Goal: Check status: Check status

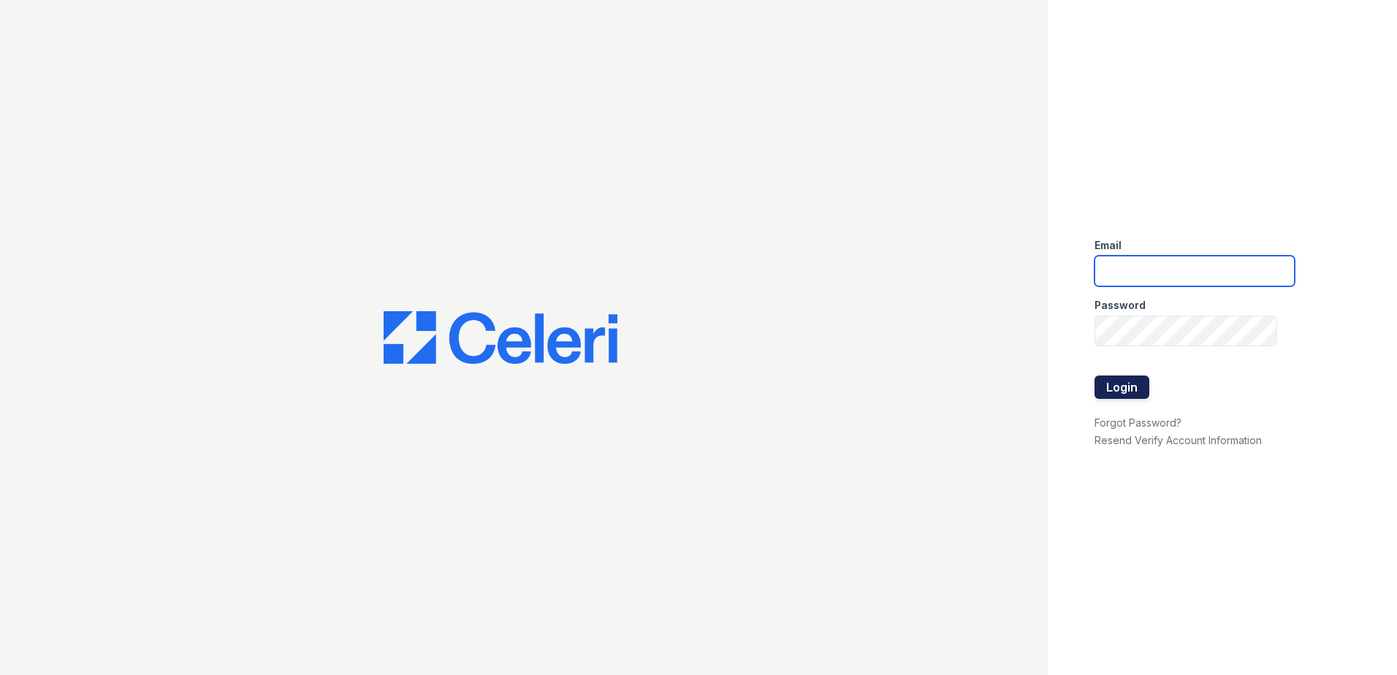
type input "renewmtvernon@trinity-pm.com"
click at [1107, 390] on button "Login" at bounding box center [1122, 387] width 55 height 23
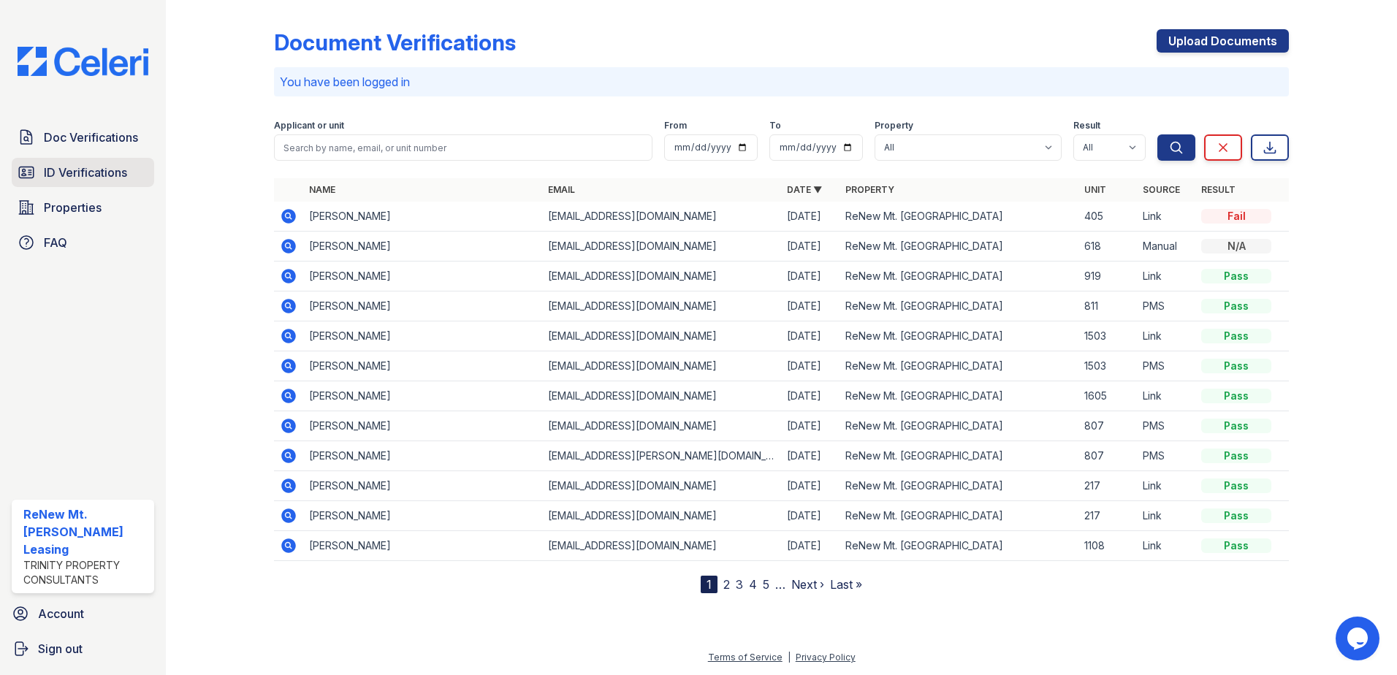
drag, startPoint x: 124, startPoint y: 173, endPoint x: 112, endPoint y: 181, distance: 14.2
click at [124, 173] on span "ID Verifications" at bounding box center [85, 173] width 83 height 18
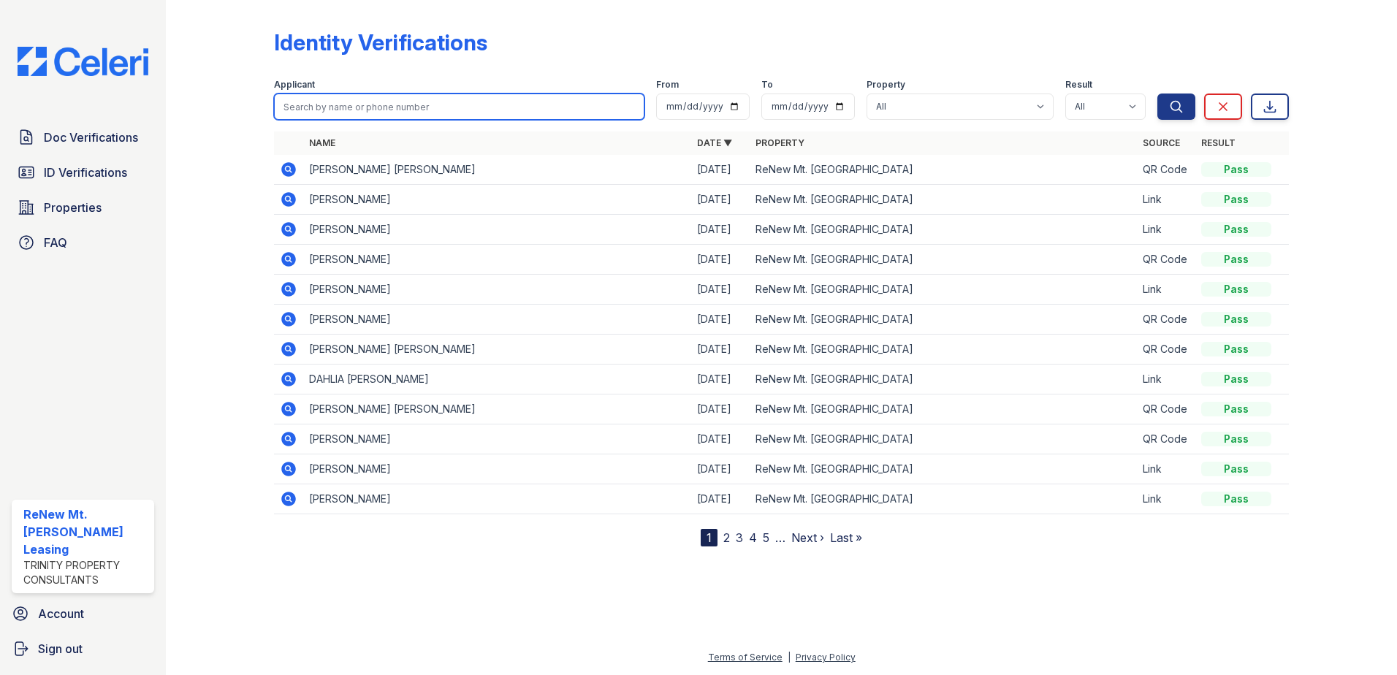
click at [524, 104] on input "search" at bounding box center [459, 107] width 371 height 26
type input "mario wright"
click at [1158, 94] on button "Search" at bounding box center [1177, 107] width 38 height 26
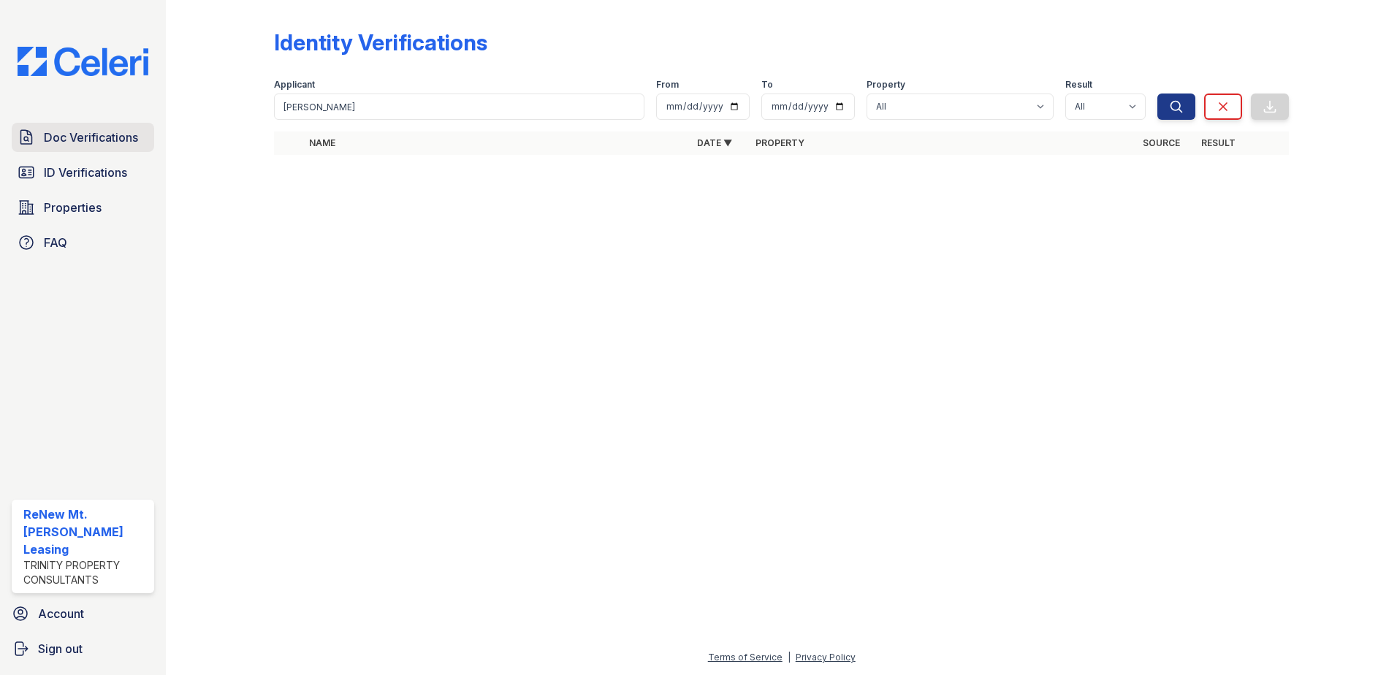
click at [102, 137] on span "Doc Verifications" at bounding box center [91, 138] width 94 height 18
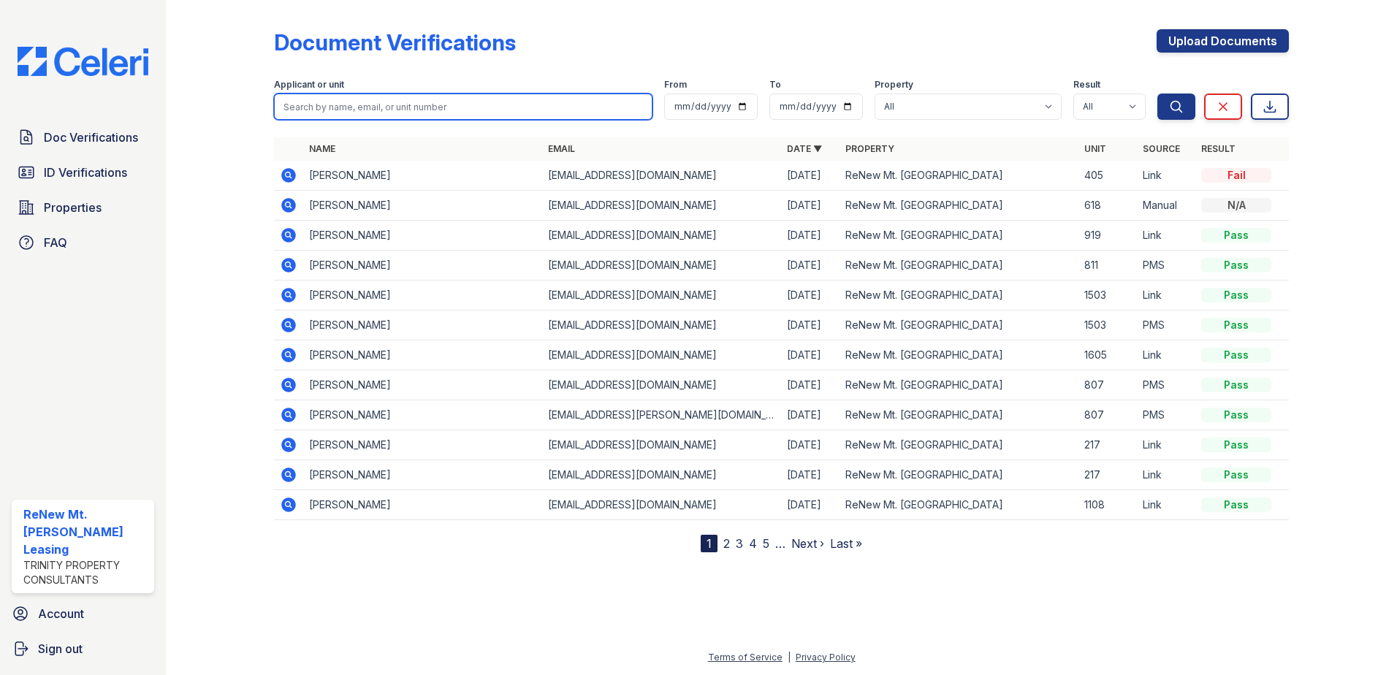
click at [374, 107] on input "search" at bounding box center [463, 107] width 379 height 26
click at [241, 121] on div at bounding box center [231, 279] width 85 height 547
click at [327, 106] on input "search" at bounding box center [463, 107] width 379 height 26
click at [259, 110] on div at bounding box center [231, 279] width 85 height 547
click at [339, 93] on div "Applicant or unit" at bounding box center [463, 86] width 379 height 15
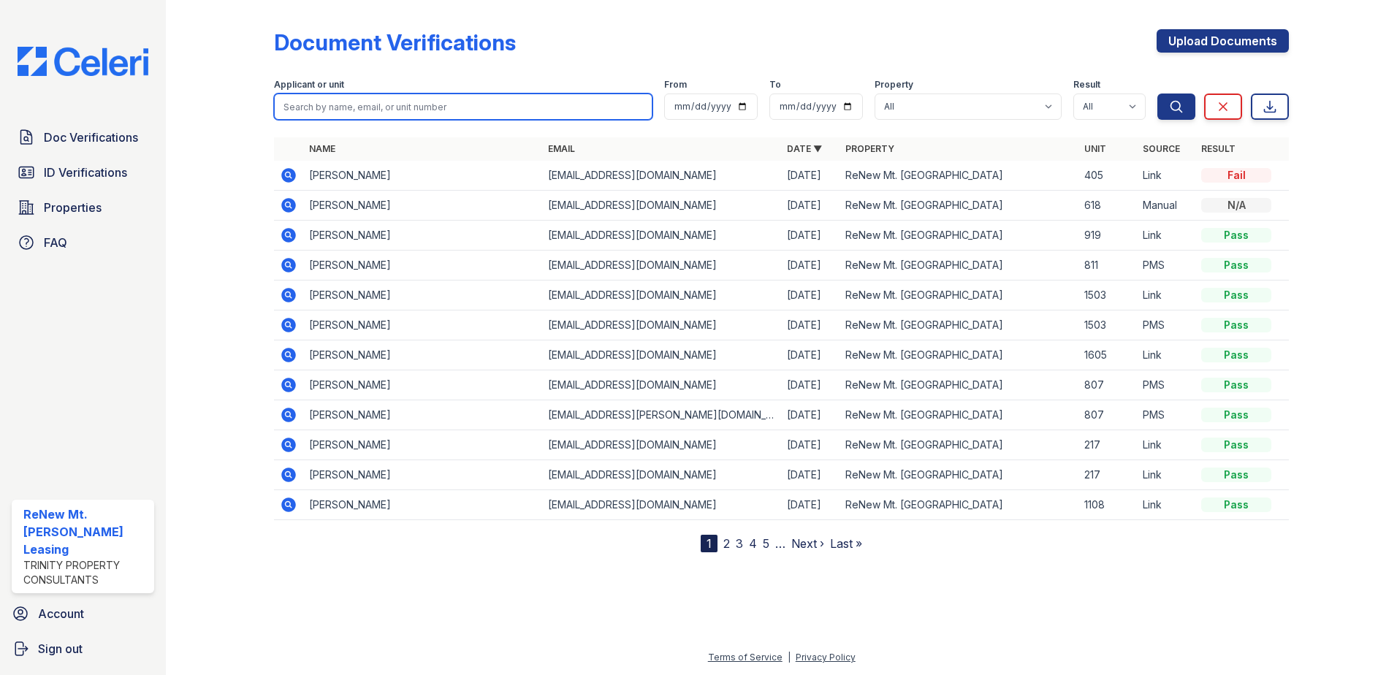
click at [340, 99] on input "search" at bounding box center [463, 107] width 379 height 26
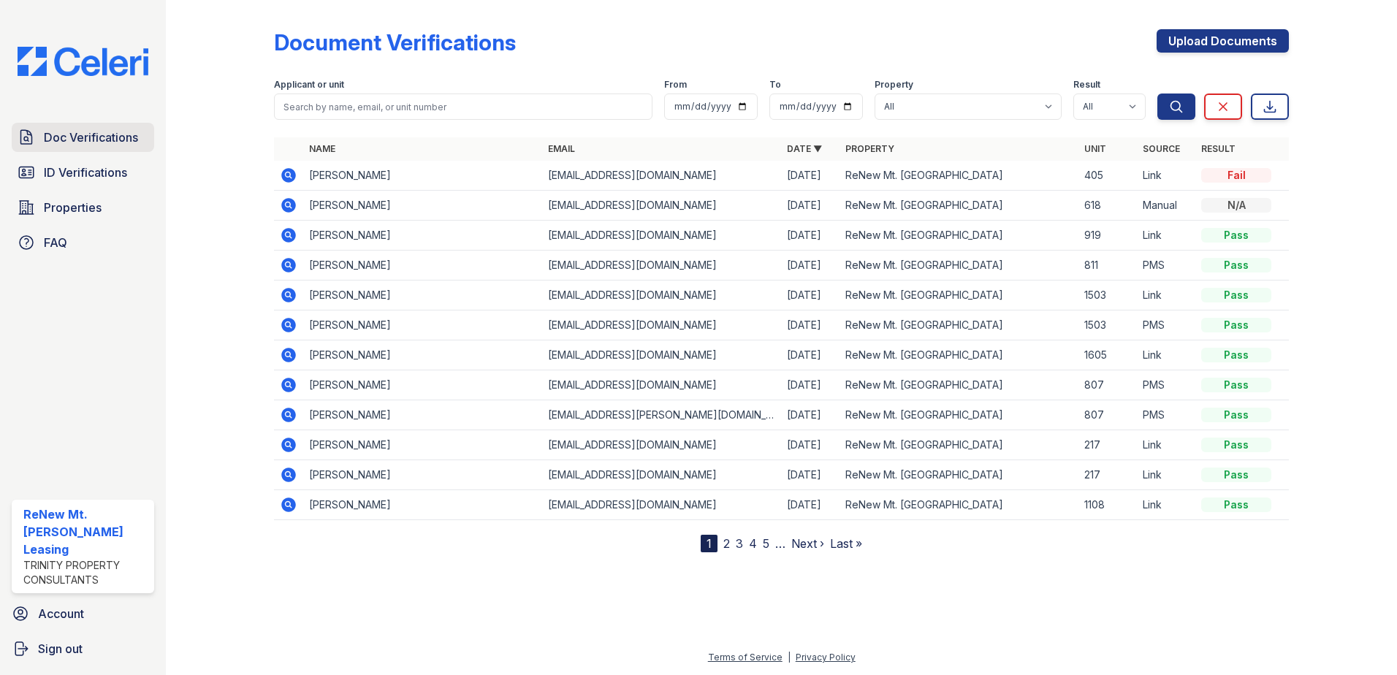
click at [109, 143] on span "Doc Verifications" at bounding box center [91, 138] width 94 height 18
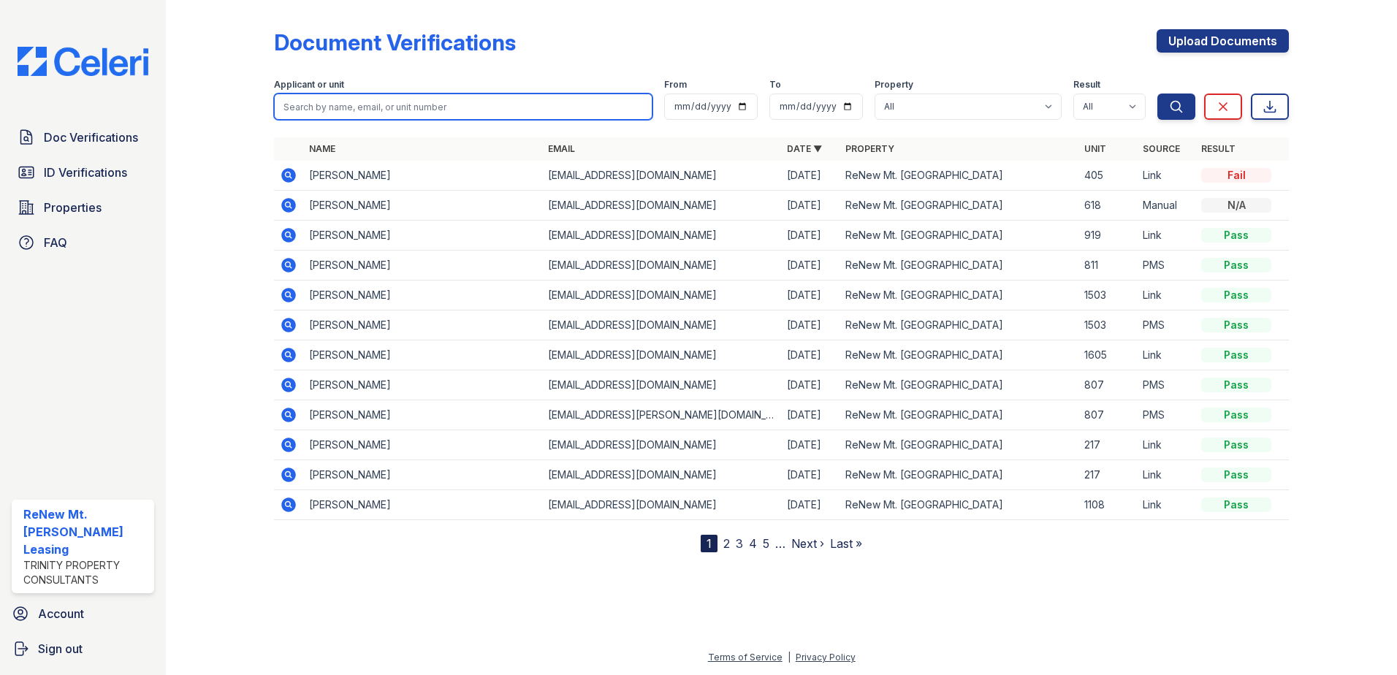
click at [297, 107] on input "search" at bounding box center [463, 107] width 379 height 26
type input "mario wright"
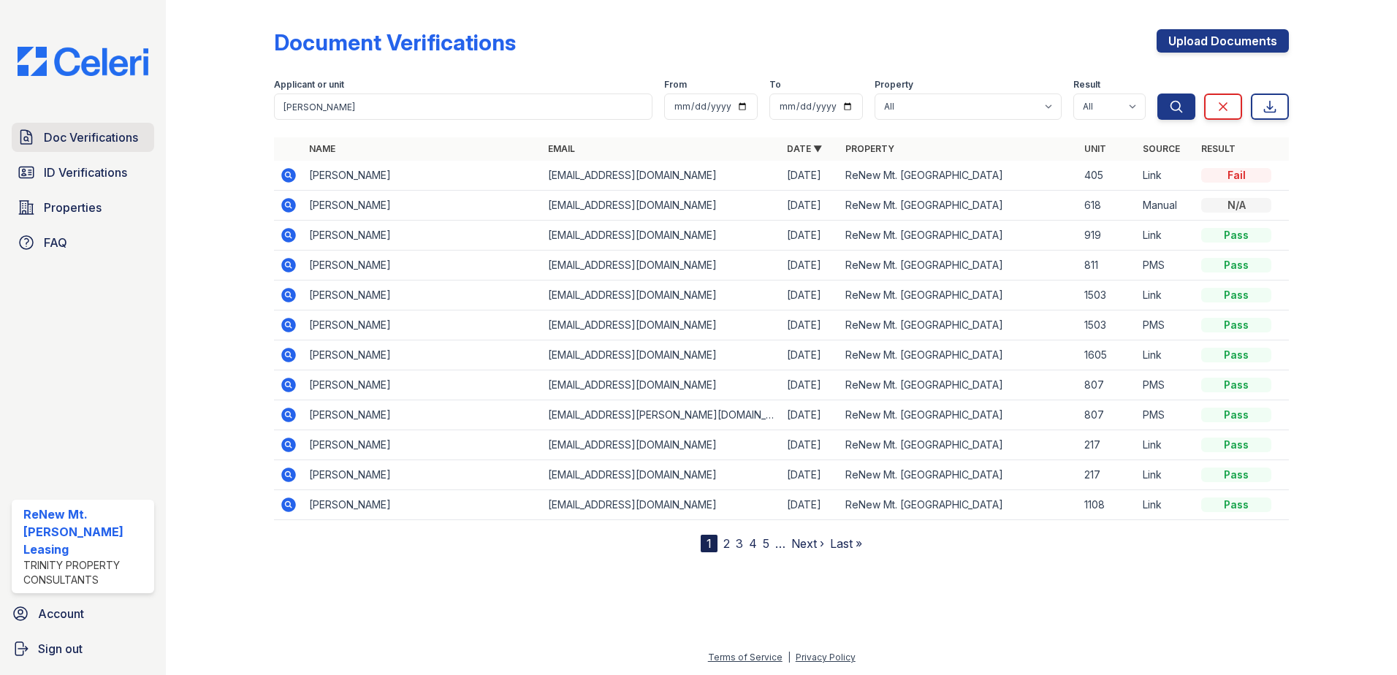
click at [107, 132] on span "Doc Verifications" at bounding box center [91, 138] width 94 height 18
click at [68, 189] on div "Doc Verifications ID Verifications Properties FAQ" at bounding box center [83, 190] width 154 height 134
click at [72, 174] on span "ID Verifications" at bounding box center [85, 173] width 83 height 18
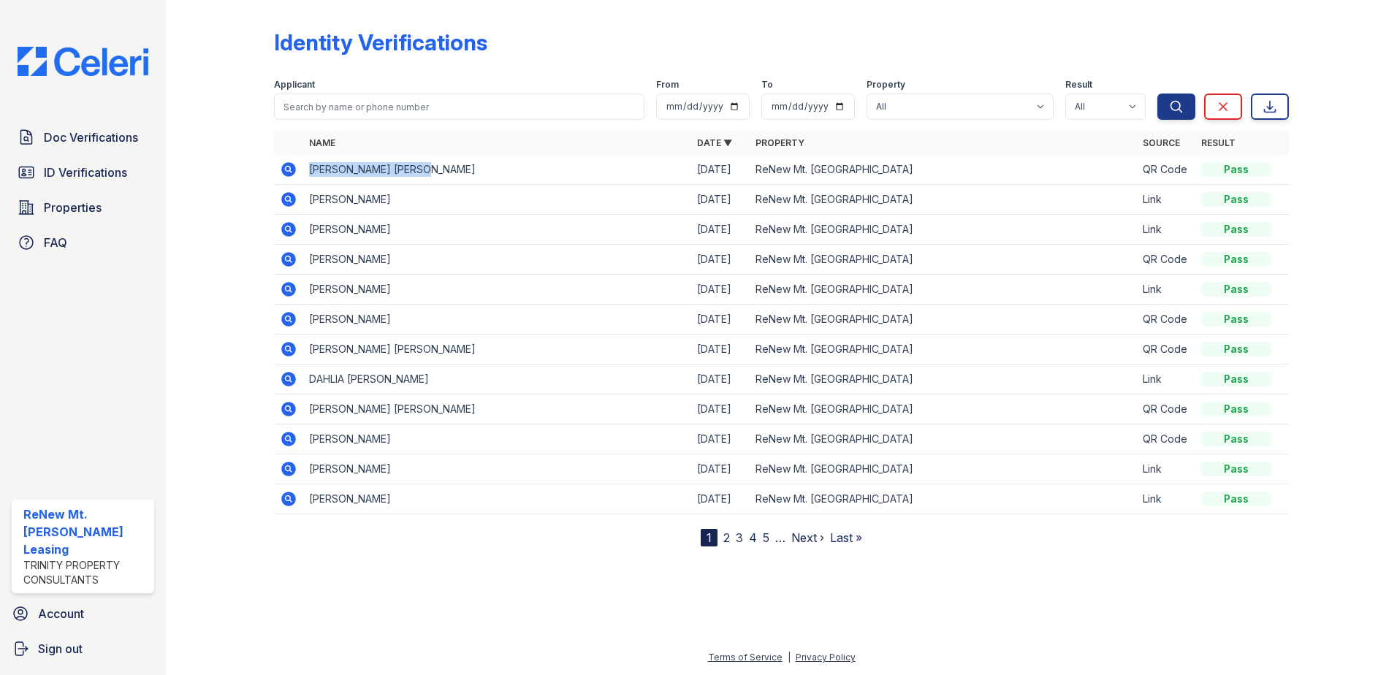
drag, startPoint x: 447, startPoint y: 167, endPoint x: 303, endPoint y: 162, distance: 144.0
click at [303, 162] on tr "MARIO DOUGLAS WRIGHT 09/28/25 ReNew Mt. Vernon QR Code Pass" at bounding box center [781, 170] width 1015 height 30
drag, startPoint x: 303, startPoint y: 162, endPoint x: 322, endPoint y: 170, distance: 21.0
copy td "MARIO DOUGLAS WRIGHT"
click at [112, 140] on span "Doc Verifications" at bounding box center [91, 138] width 94 height 18
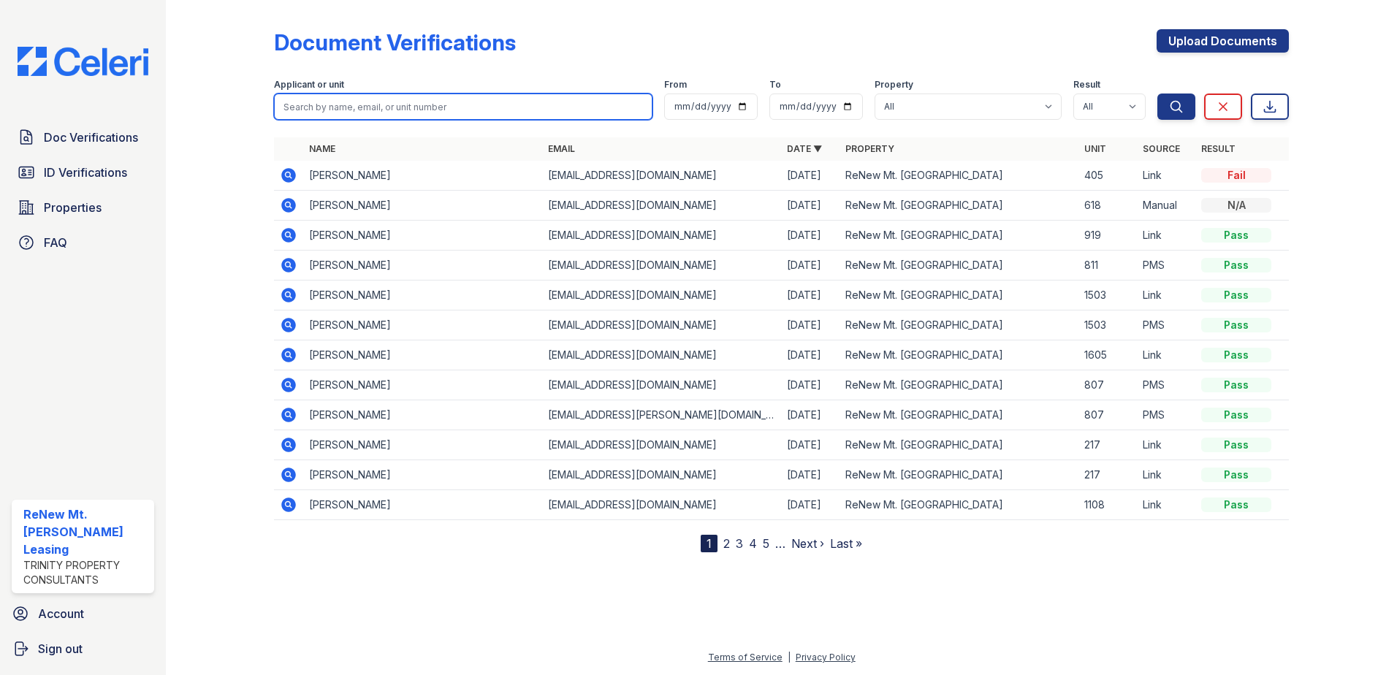
click at [316, 104] on input "search" at bounding box center [463, 107] width 379 height 26
paste input "MARIO DOUGLAS WRIGHT"
type input "MARIO DOUGLAS WRIGHT"
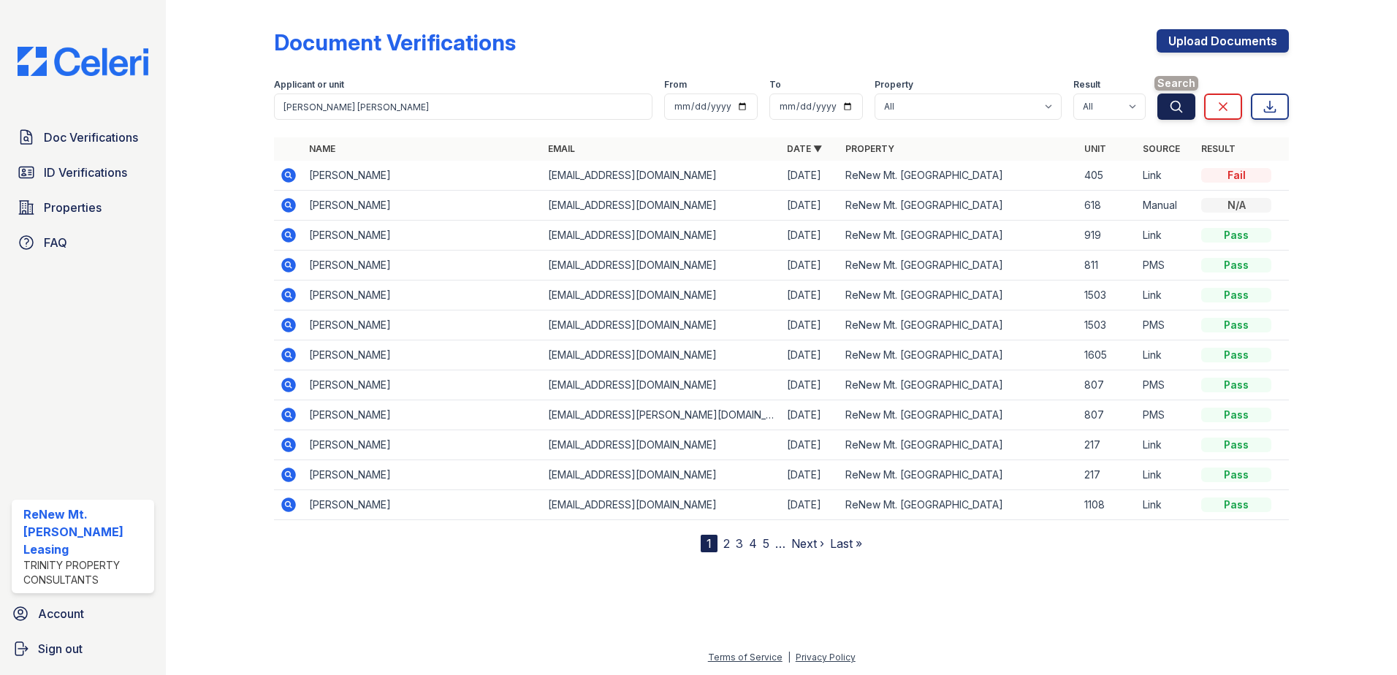
click at [1175, 102] on icon "submit" at bounding box center [1176, 106] width 15 height 15
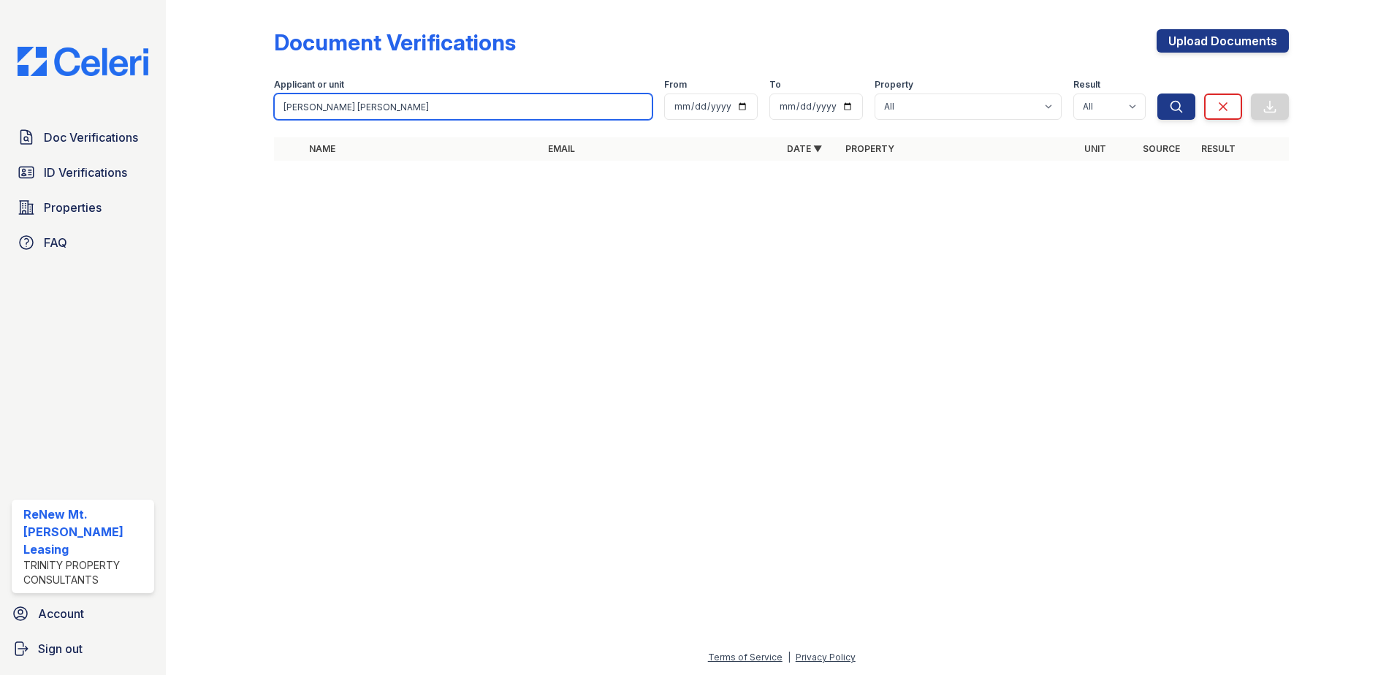
click at [362, 109] on input "MARIO DOUGLAS WRIGHT" at bounding box center [463, 107] width 379 height 26
drag, startPoint x: 367, startPoint y: 97, endPoint x: 323, endPoint y: 119, distance: 49.0
click at [323, 119] on input "MARIOWRIGHT" at bounding box center [463, 107] width 379 height 26
click at [313, 107] on input "MARIOWRIGHT" at bounding box center [463, 107] width 379 height 26
type input "MARIO WRIGHT"
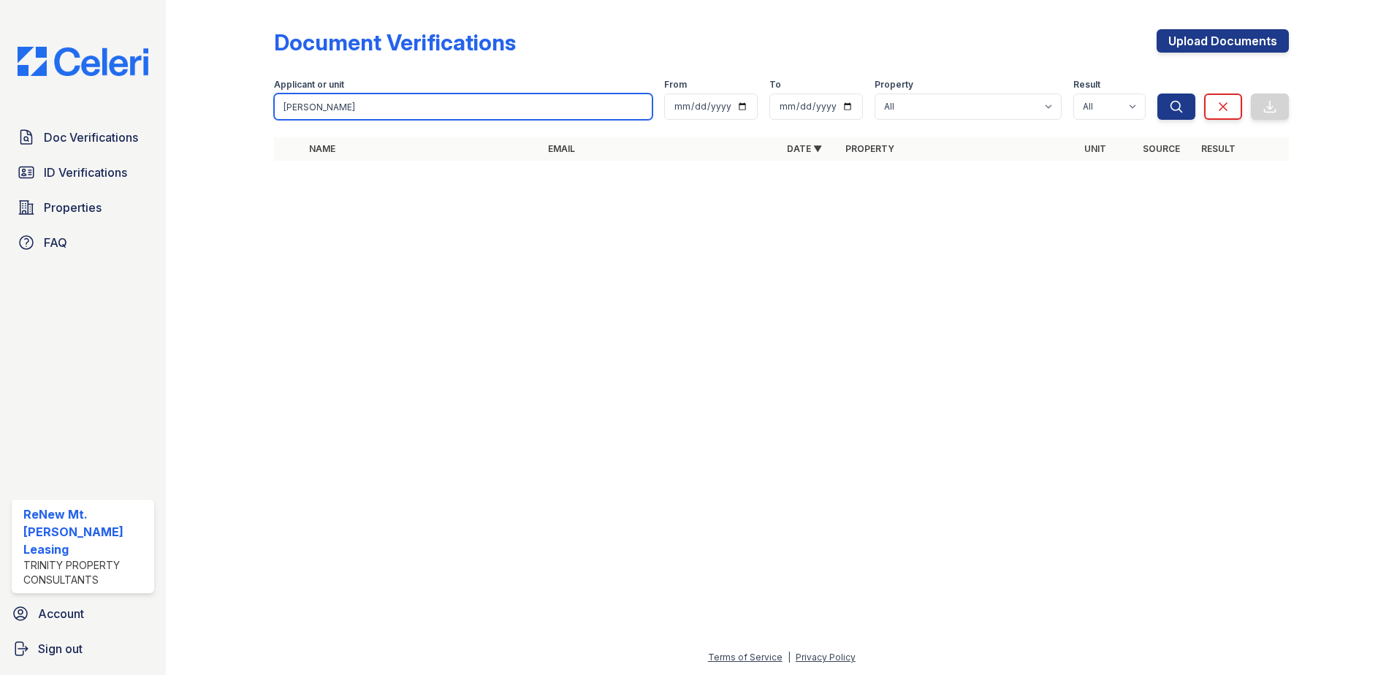
click at [1158, 94] on button "Search" at bounding box center [1177, 107] width 38 height 26
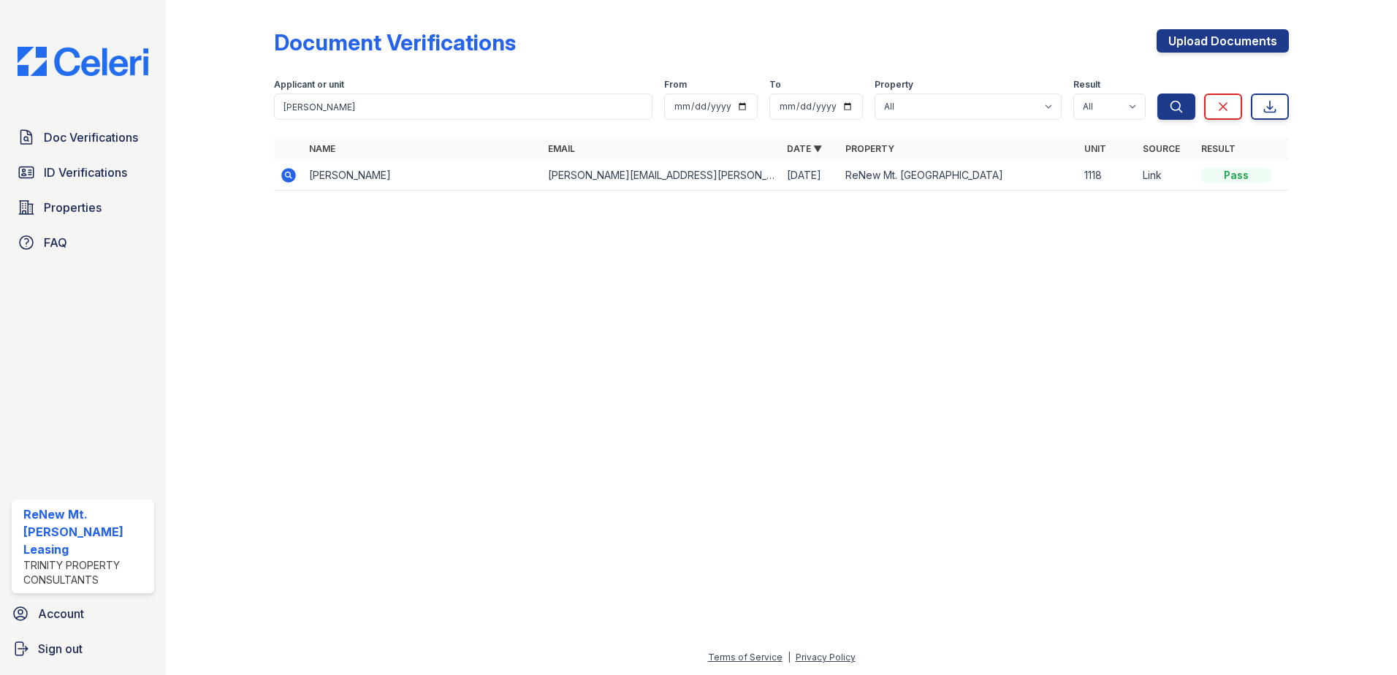
click at [289, 175] on icon at bounding box center [289, 176] width 18 height 18
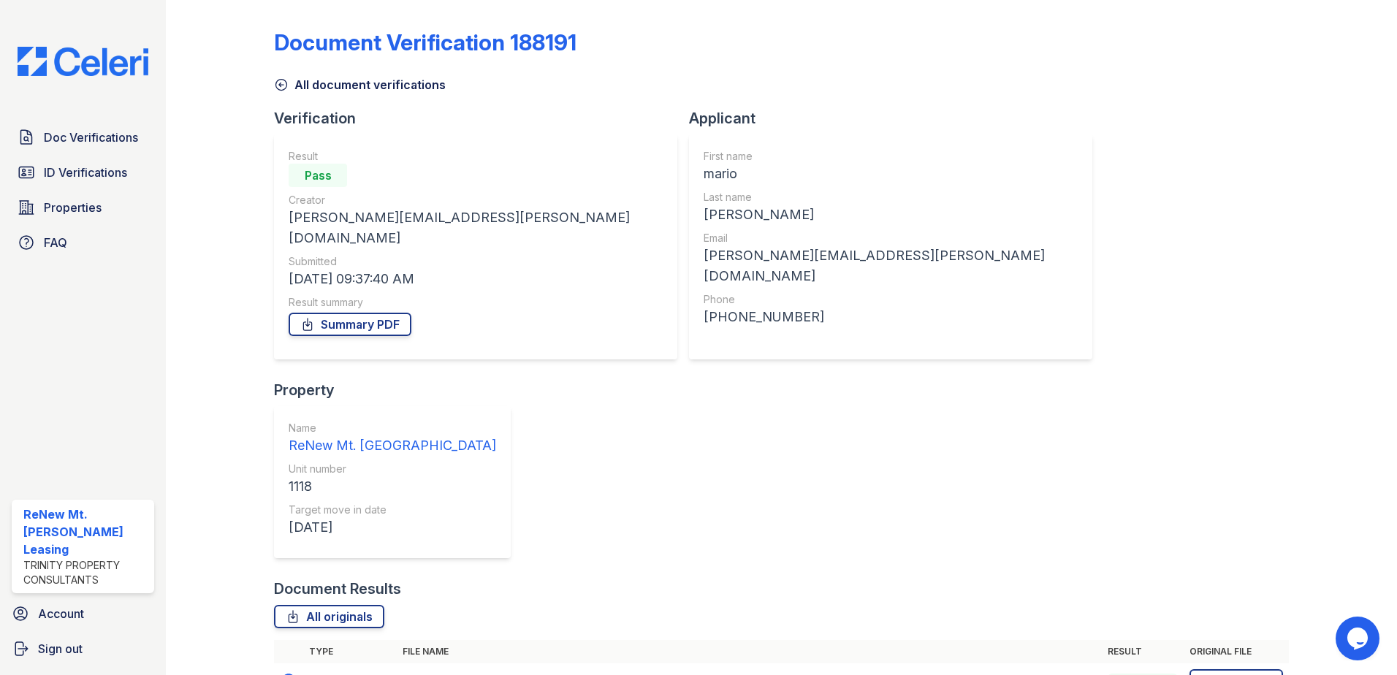
click at [286, 675] on icon at bounding box center [288, 680] width 4 height 4
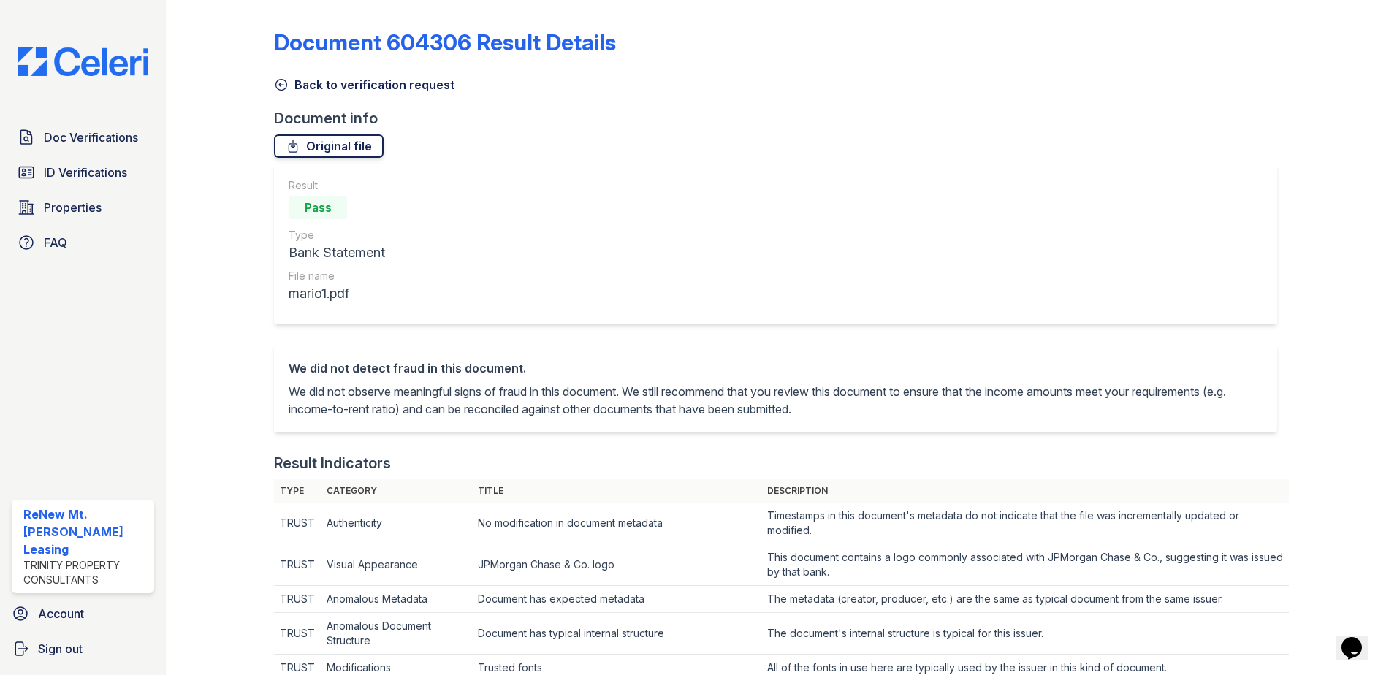
click at [332, 148] on link "Original file" at bounding box center [329, 145] width 110 height 23
click at [64, 178] on span "ID Verifications" at bounding box center [85, 173] width 83 height 18
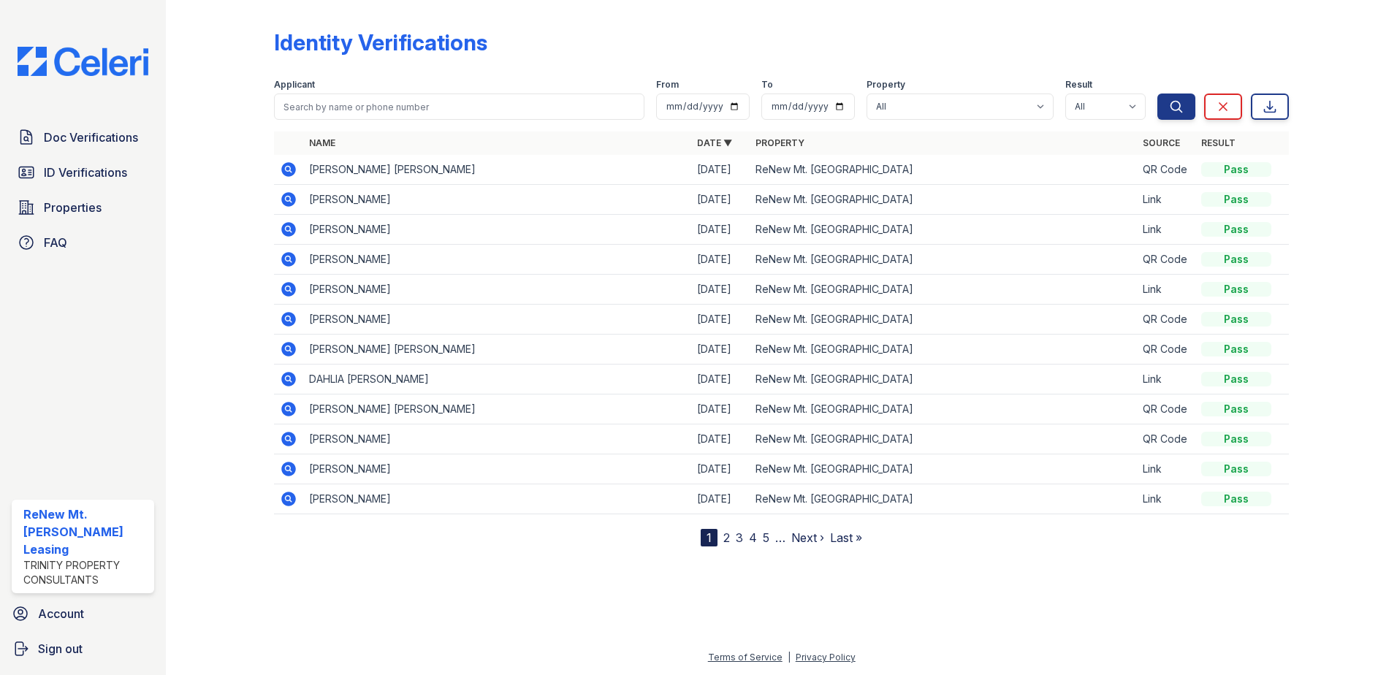
click at [286, 167] on icon at bounding box center [289, 170] width 18 height 18
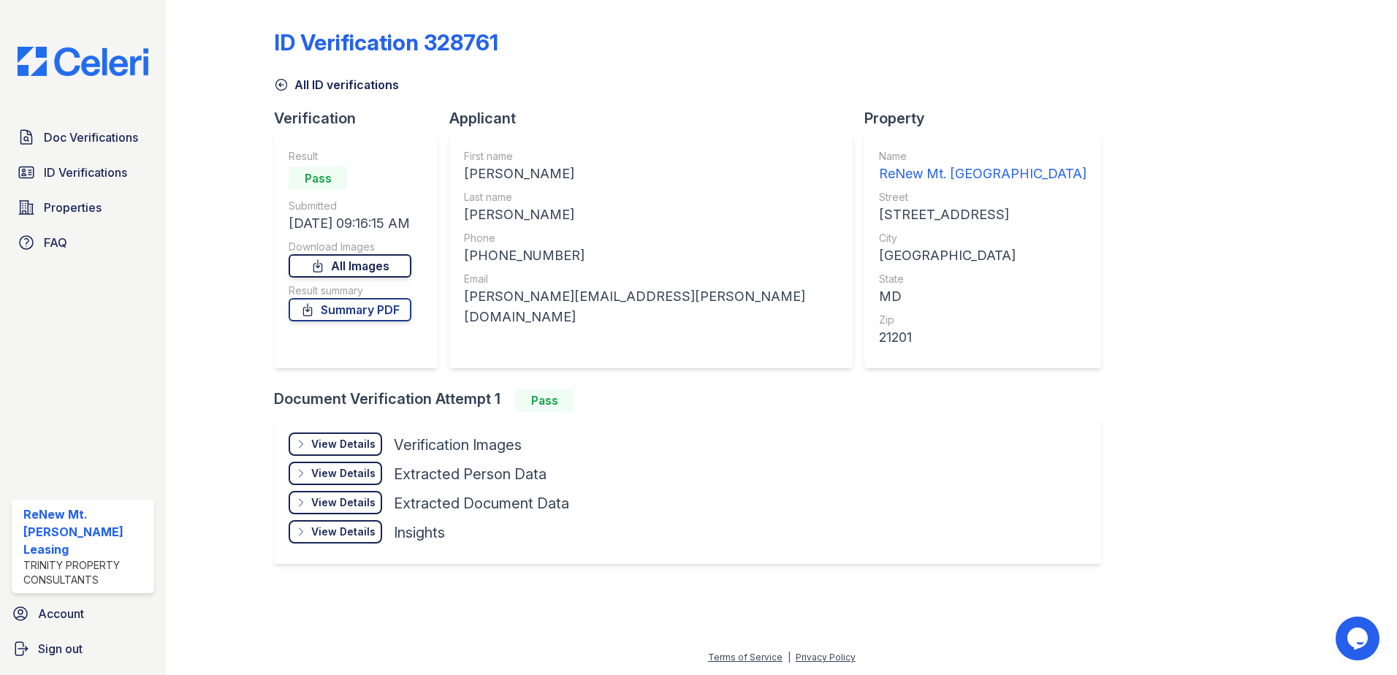
click at [373, 262] on link "All Images" at bounding box center [350, 265] width 123 height 23
click at [61, 171] on span "ID Verifications" at bounding box center [85, 173] width 83 height 18
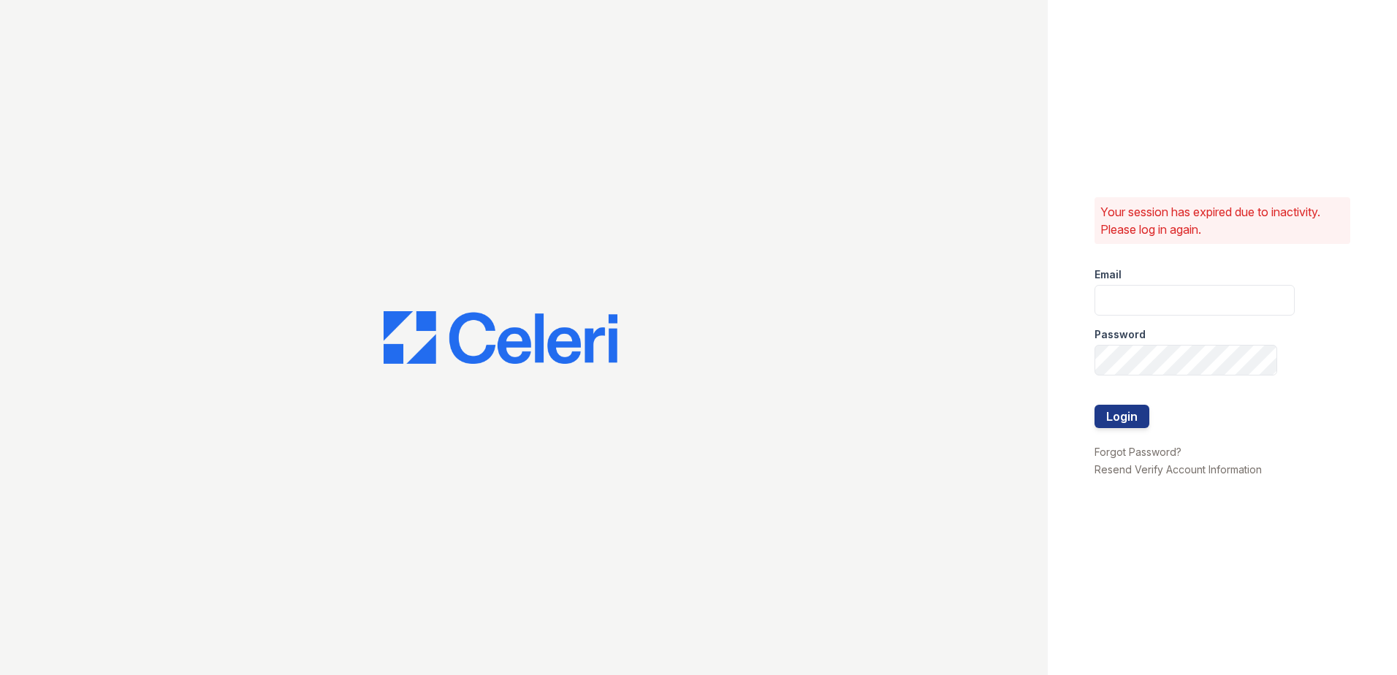
type input "renewmtvernon@trinity-pm.com"
click at [1123, 424] on button "Login" at bounding box center [1122, 416] width 55 height 23
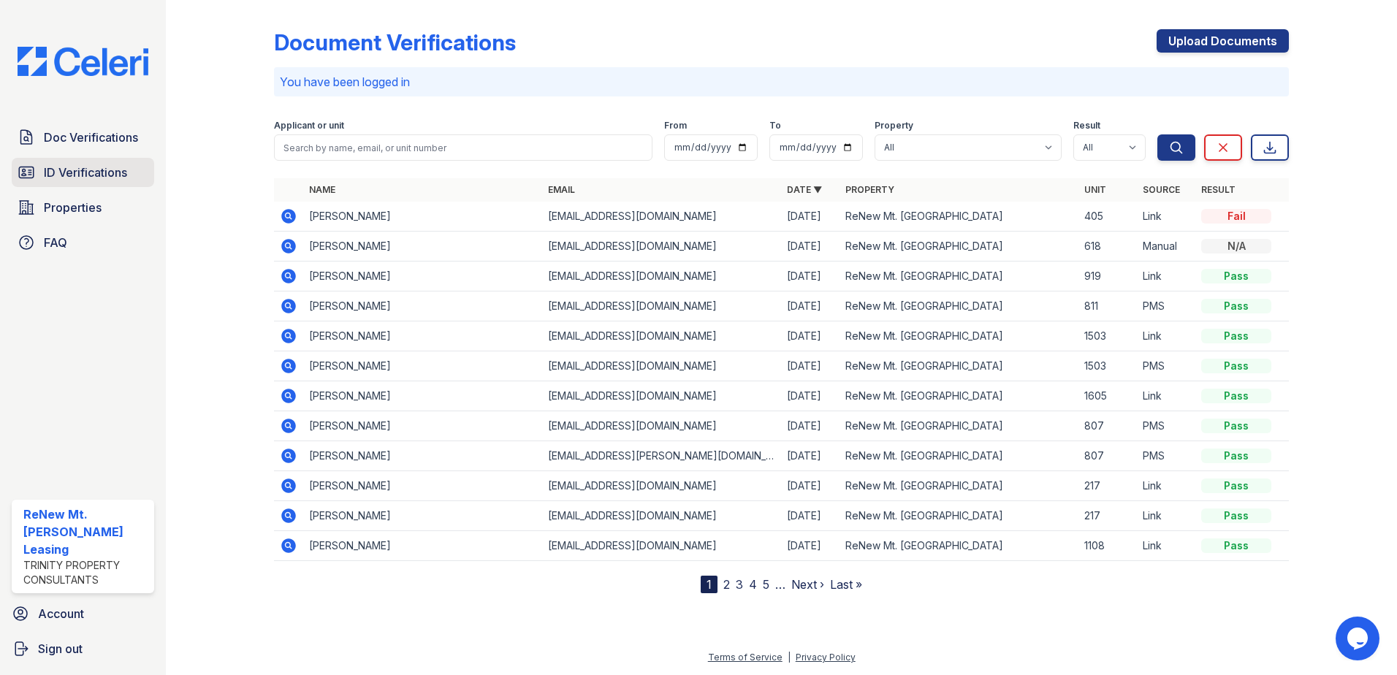
click at [91, 178] on span "ID Verifications" at bounding box center [85, 173] width 83 height 18
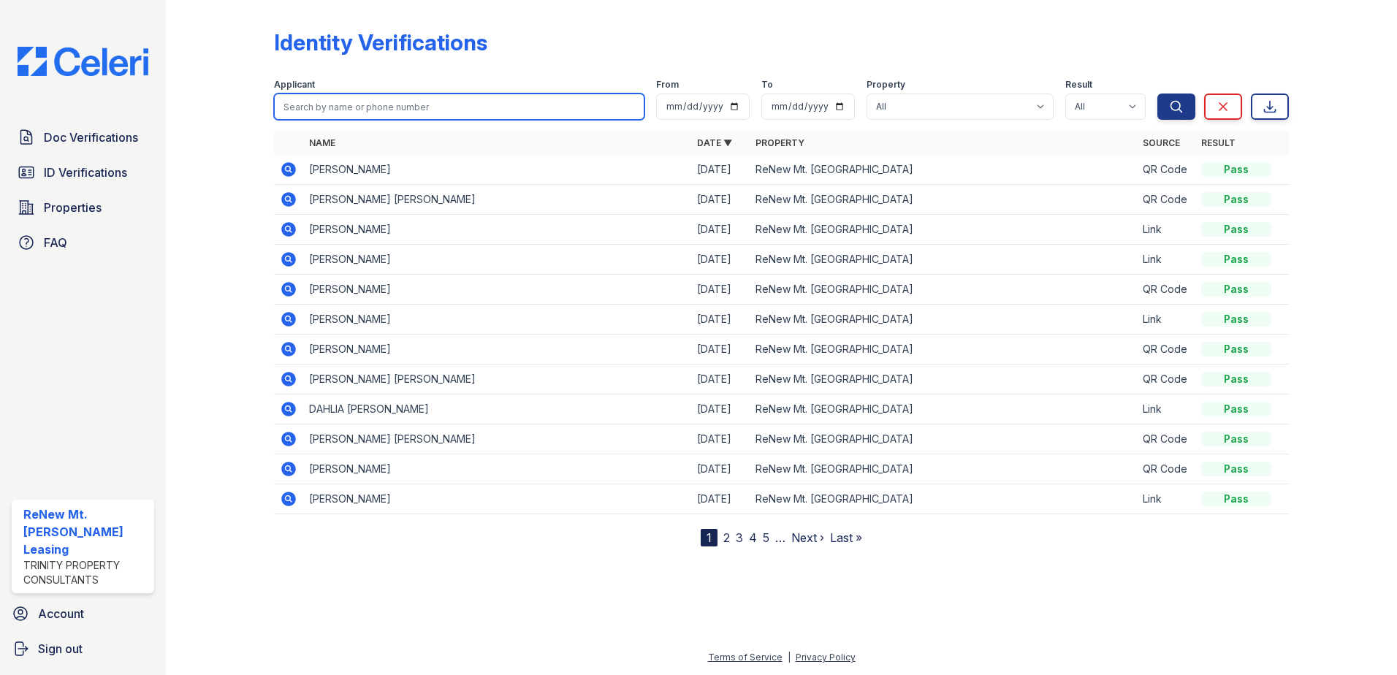
click at [365, 101] on input "search" at bounding box center [459, 107] width 371 height 26
type input "yu he"
click at [52, 118] on div "Doc Verifications ID Verifications Properties FAQ ReNew Mt. Vernon Leasing Trin…" at bounding box center [83, 337] width 166 height 675
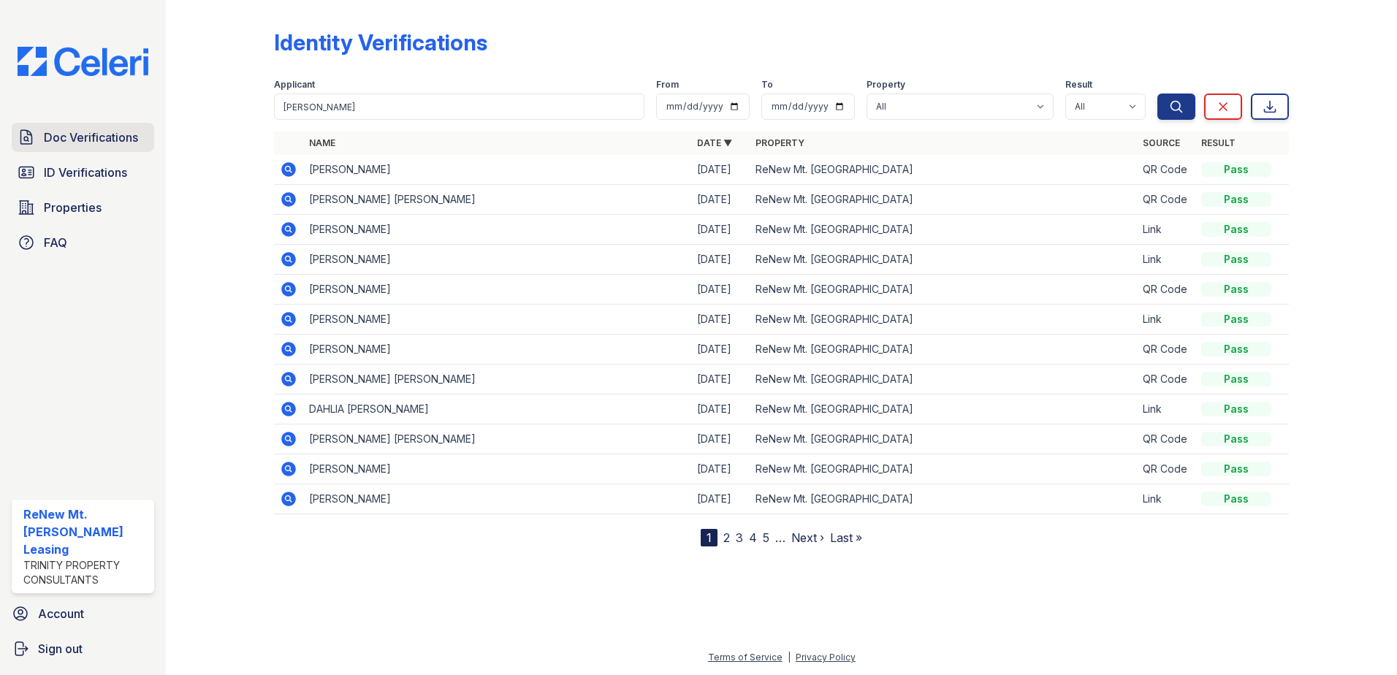
click at [62, 130] on span "Doc Verifications" at bounding box center [91, 138] width 94 height 18
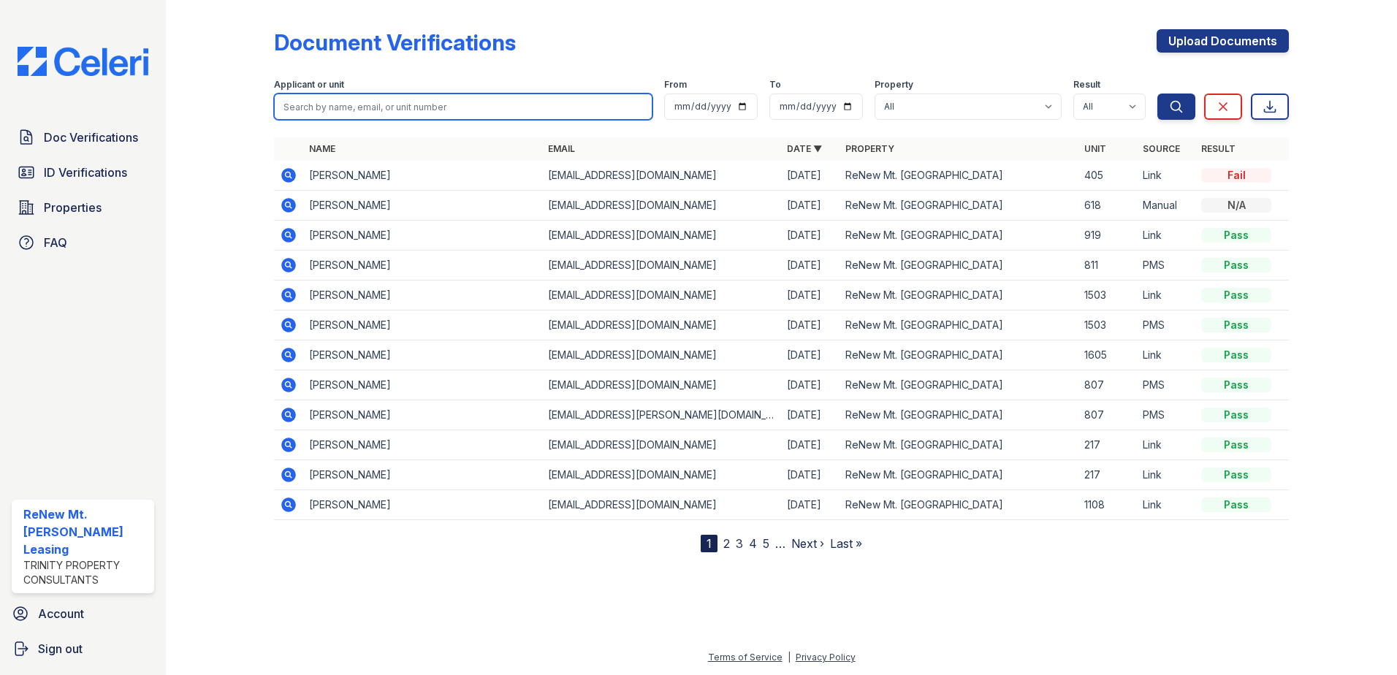
click at [335, 105] on input "search" at bounding box center [463, 107] width 379 height 26
type input "yu he"
click at [1158, 94] on button "Search" at bounding box center [1177, 107] width 38 height 26
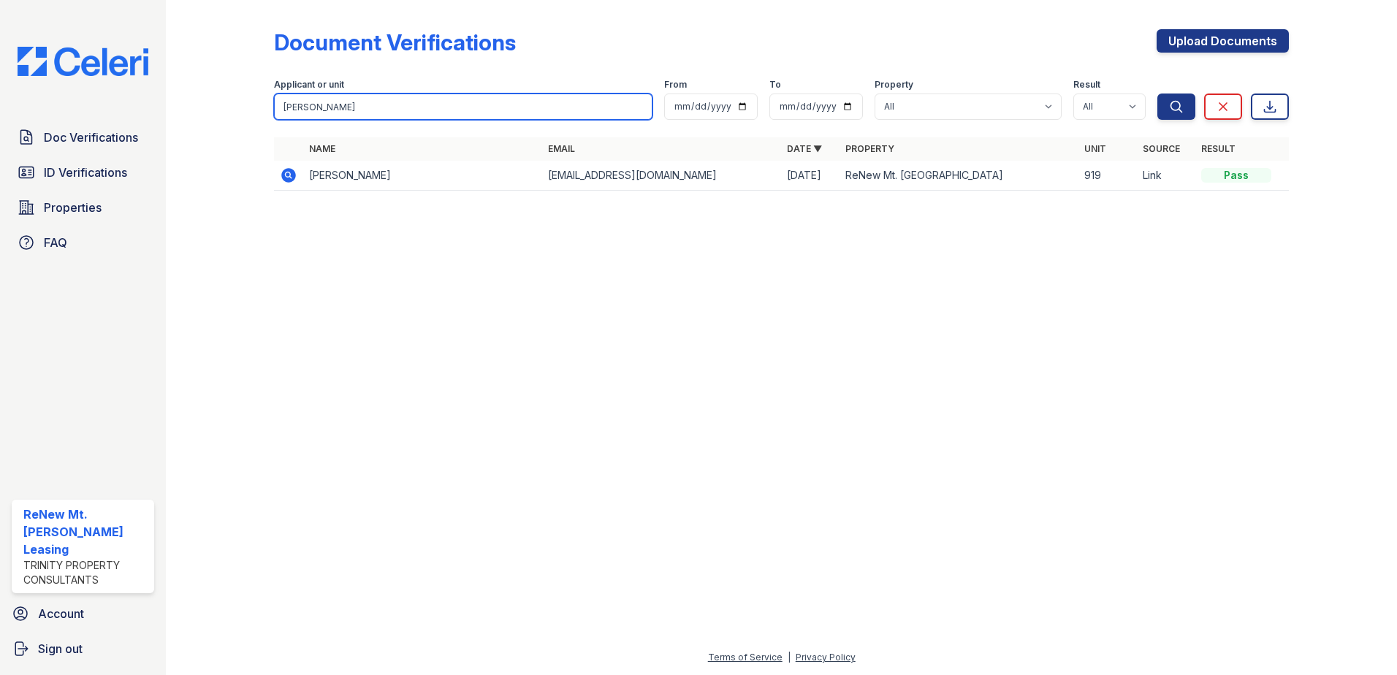
click at [380, 100] on input "yu he" at bounding box center [463, 107] width 379 height 26
click at [365, 153] on th "Name" at bounding box center [422, 148] width 239 height 23
click at [349, 100] on input "yu he" at bounding box center [463, 107] width 379 height 26
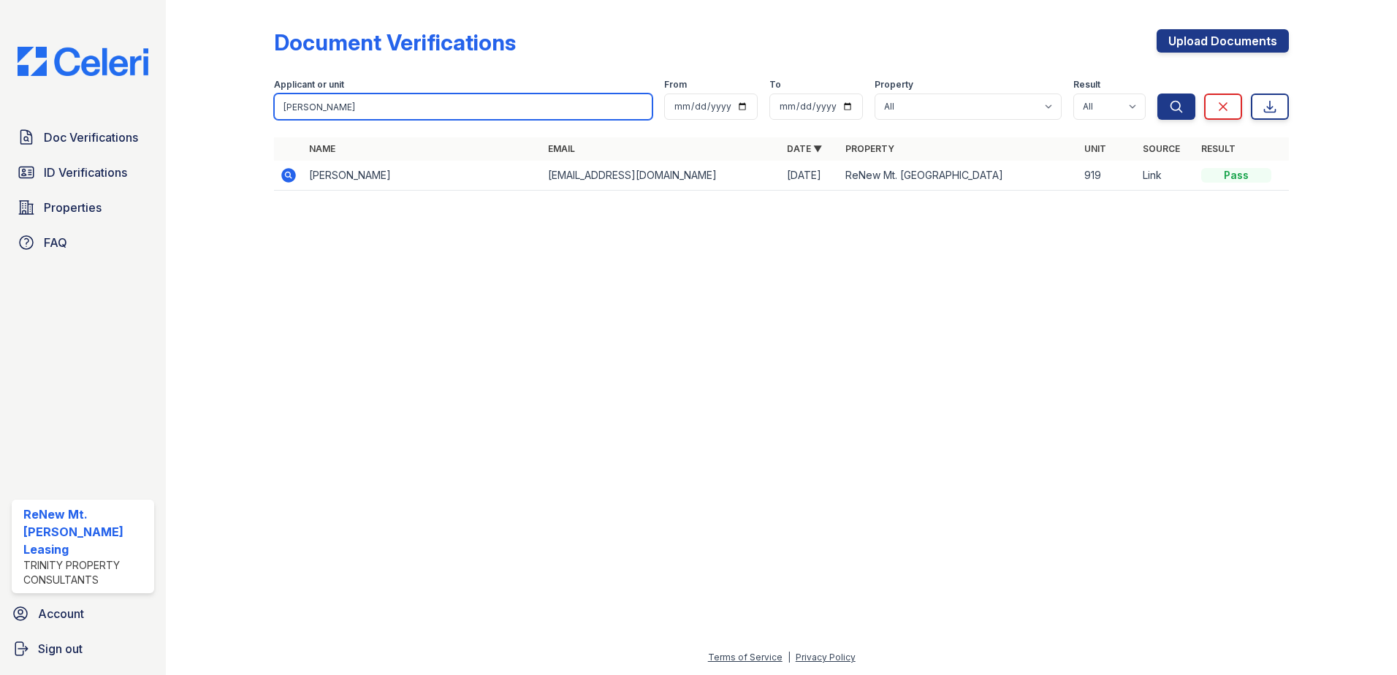
click at [349, 100] on input "yu he" at bounding box center [463, 107] width 379 height 26
drag, startPoint x: 270, startPoint y: 392, endPoint x: 0, endPoint y: 335, distance: 276.3
click at [270, 392] on div at bounding box center [781, 439] width 1185 height 420
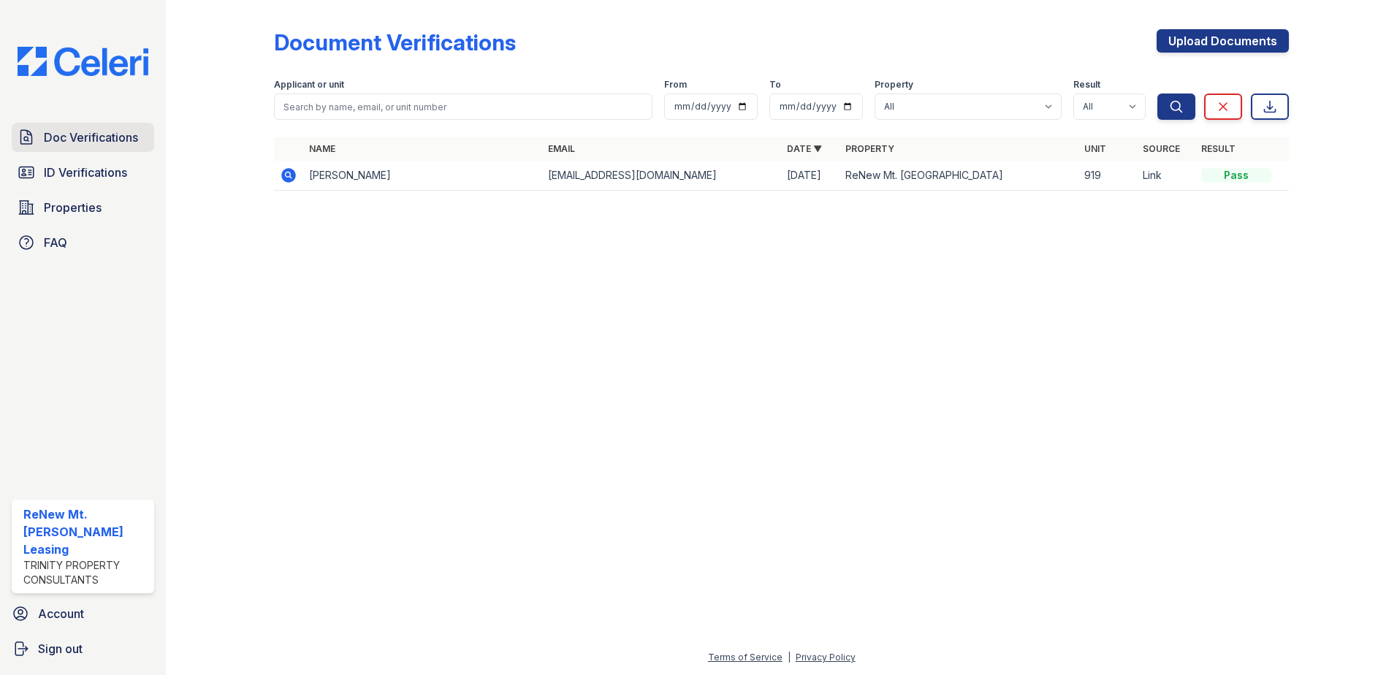
click at [135, 143] on span "Doc Verifications" at bounding box center [91, 138] width 94 height 18
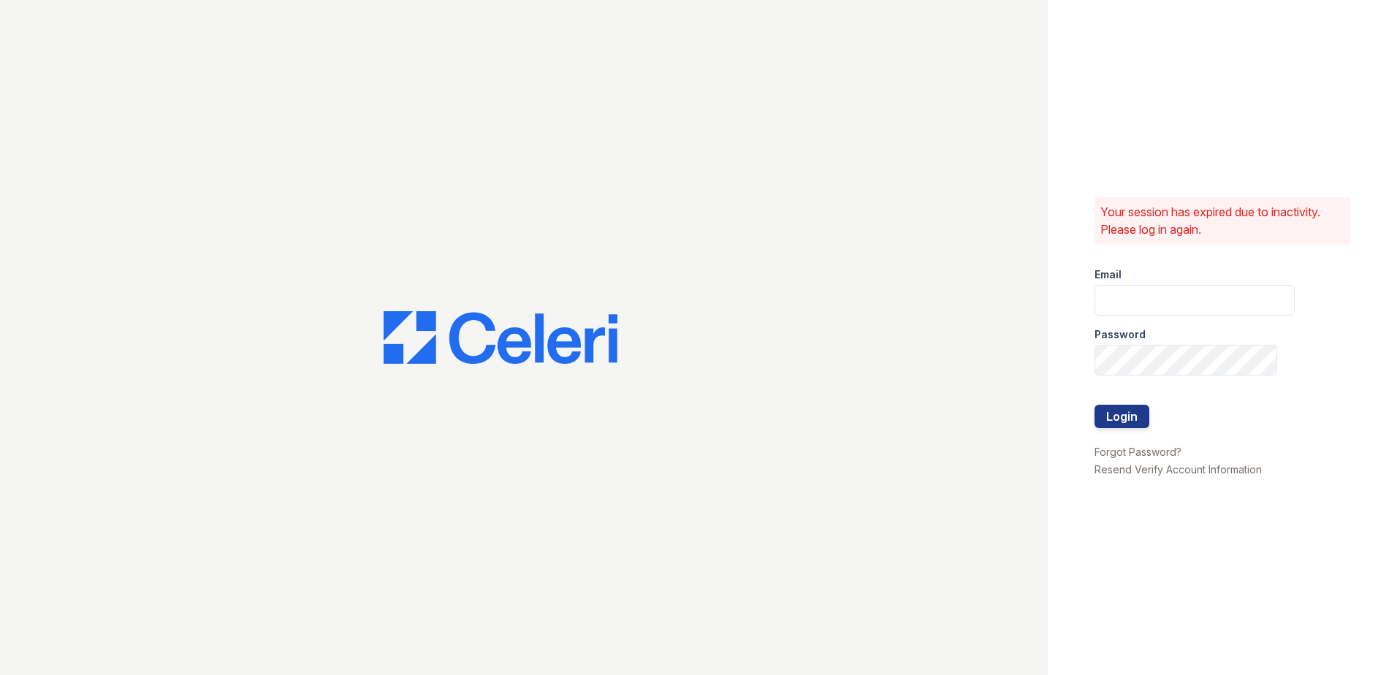
type input "renewmtvernon@trinity-pm.com"
click at [1125, 410] on button "Login" at bounding box center [1122, 416] width 55 height 23
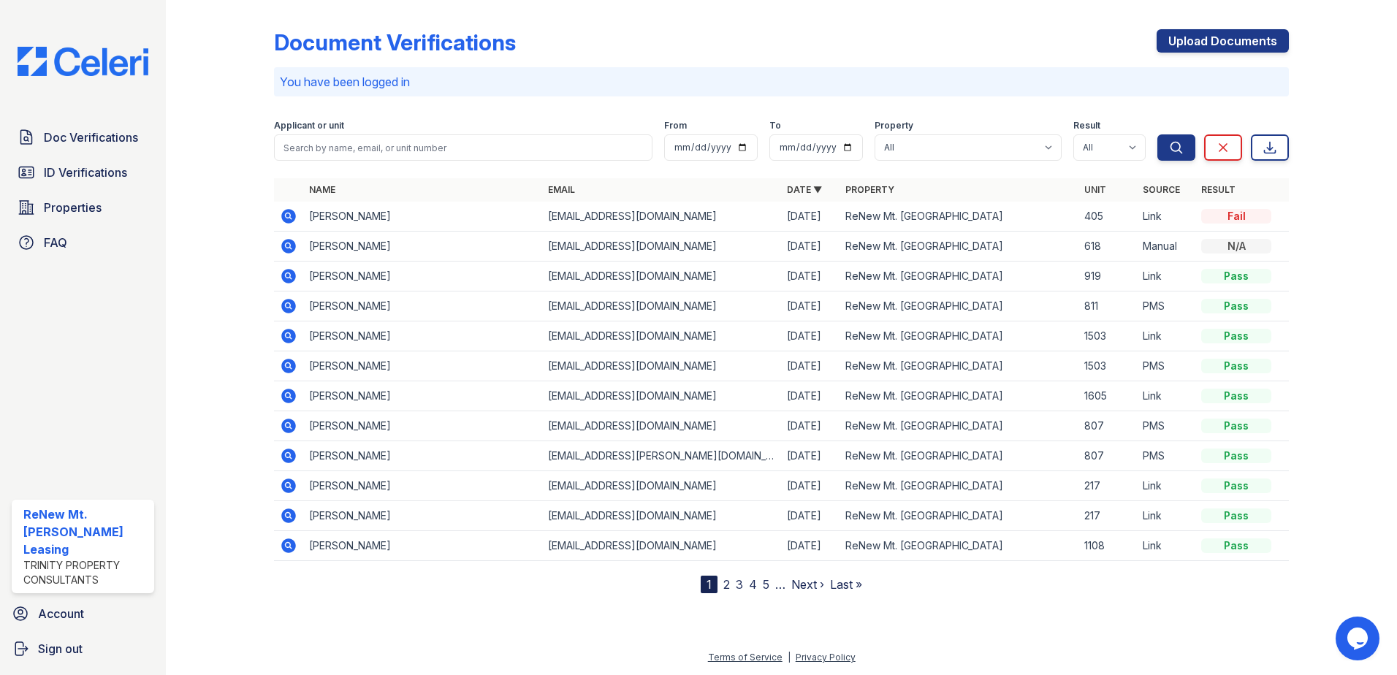
click at [289, 219] on icon at bounding box center [288, 216] width 15 height 15
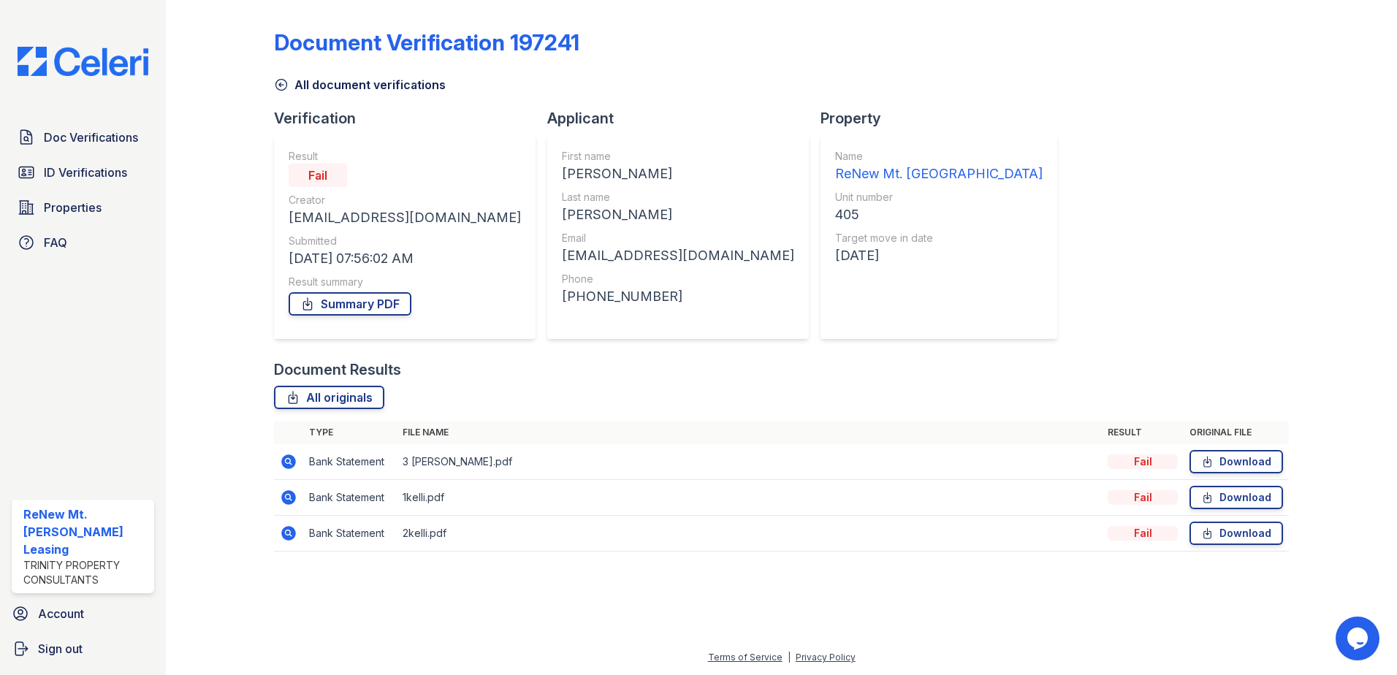
click at [291, 501] on icon at bounding box center [288, 497] width 15 height 15
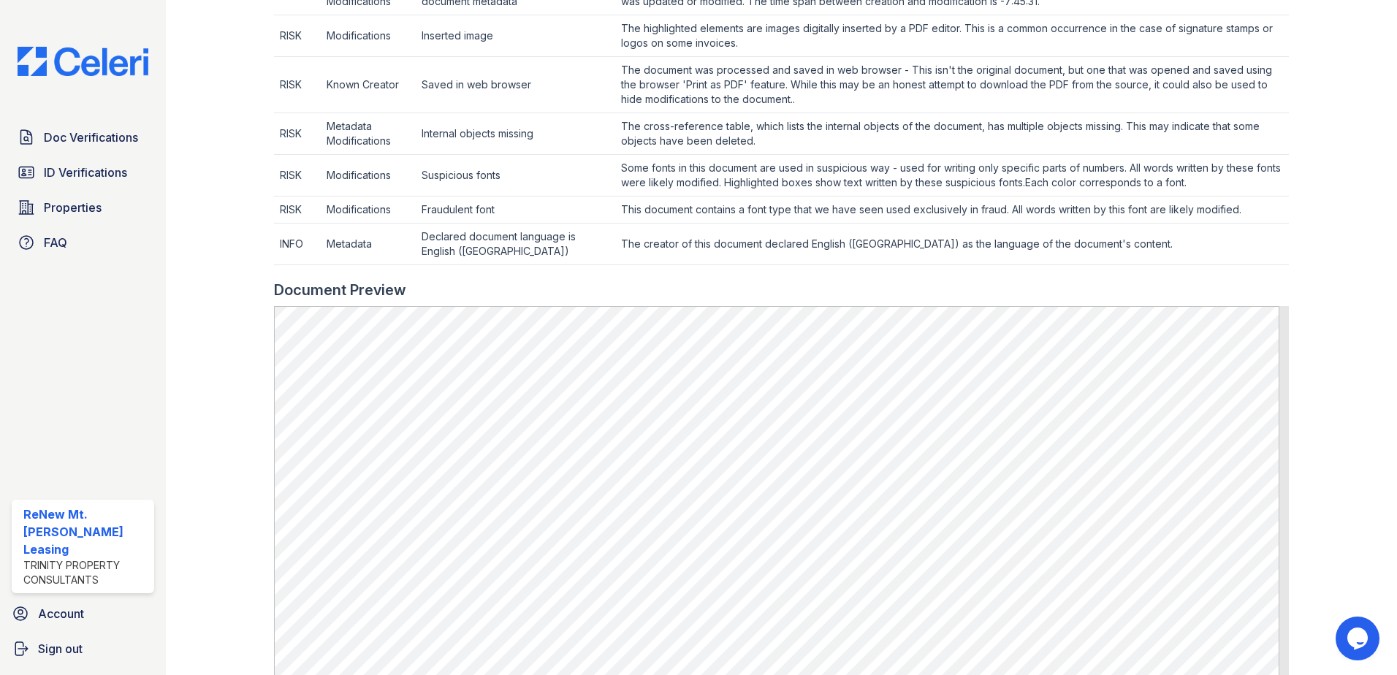
scroll to position [731, 0]
